Goal: Check status: Check status

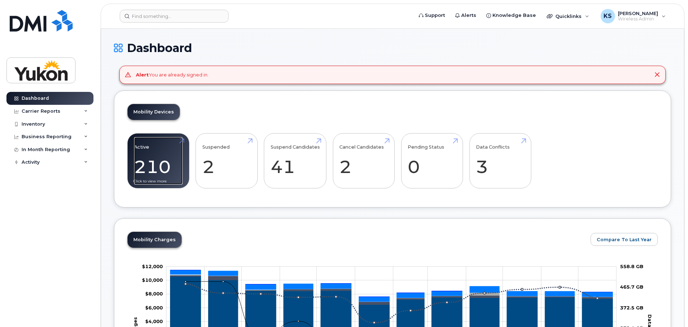
click at [147, 162] on link "Active 210" at bounding box center [158, 160] width 49 height 47
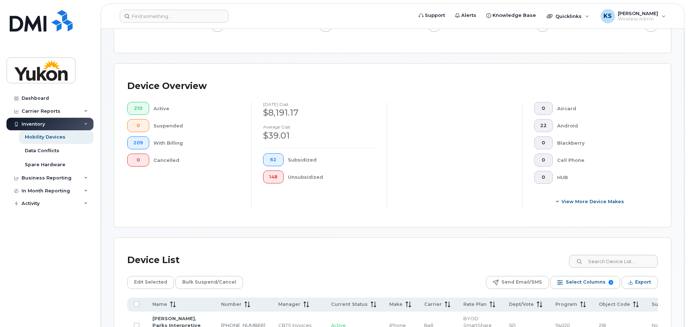
scroll to position [180, 0]
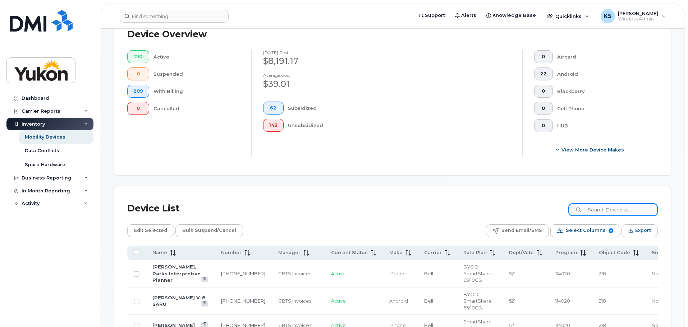
click at [595, 210] on input at bounding box center [612, 209] width 89 height 13
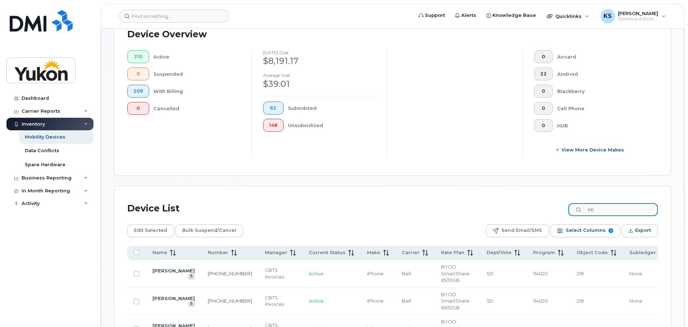
type input "6"
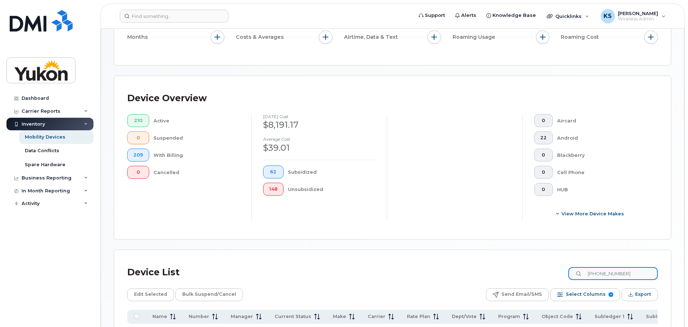
scroll to position [206, 0]
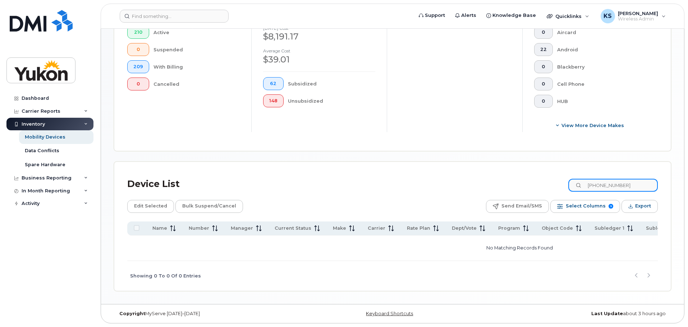
type input "[PHONE_NUMBER]"
click at [465, 186] on div "Device List 867 667-8135" at bounding box center [392, 184] width 531 height 19
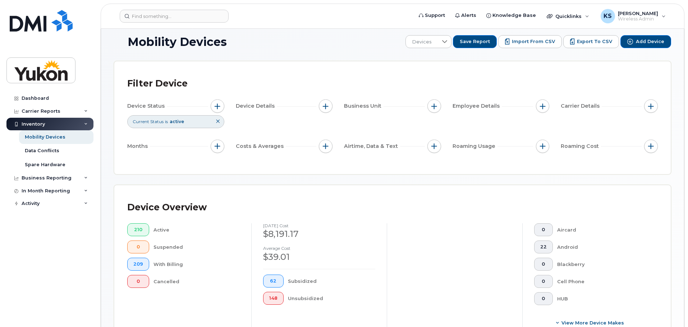
scroll to position [0, 0]
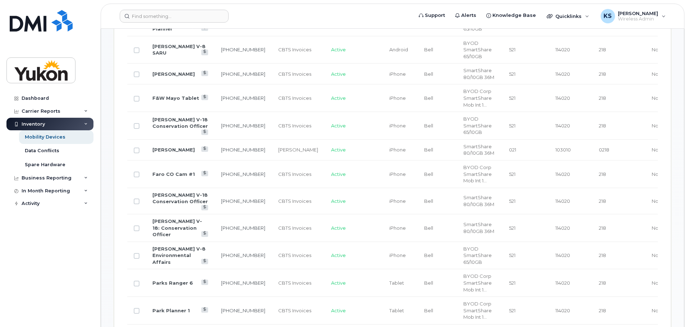
scroll to position [180, 0]
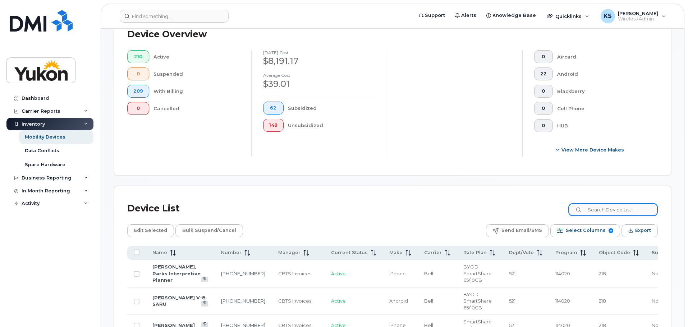
click at [623, 212] on input at bounding box center [612, 209] width 89 height 13
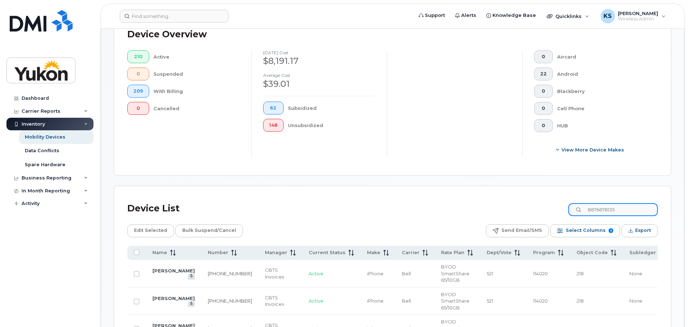
type input "8676678135"
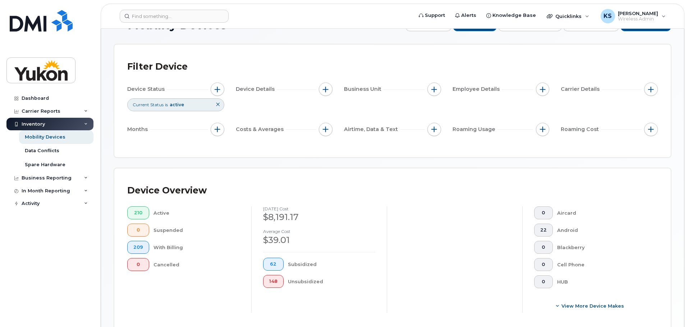
scroll to position [36, 0]
